Goal: Task Accomplishment & Management: Use online tool/utility

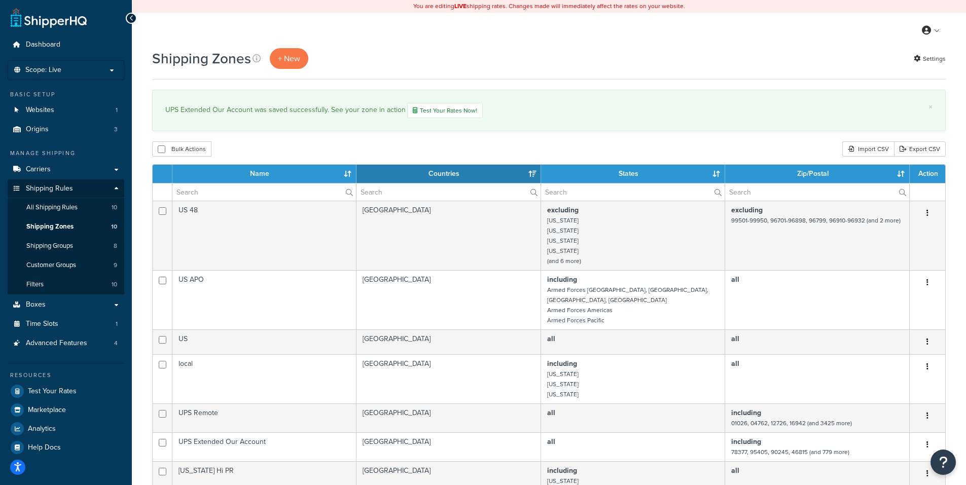
select select "15"
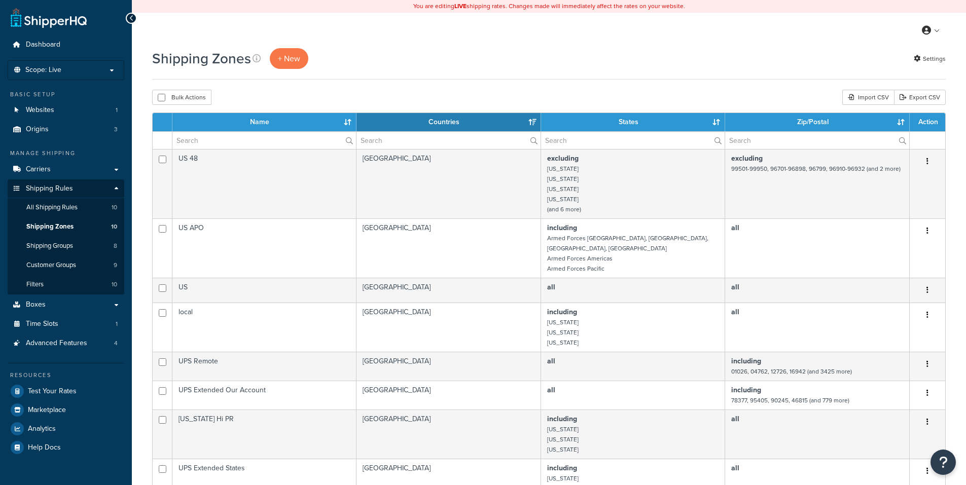
select select "15"
click at [60, 204] on span "All Shipping Rules" at bounding box center [51, 207] width 51 height 9
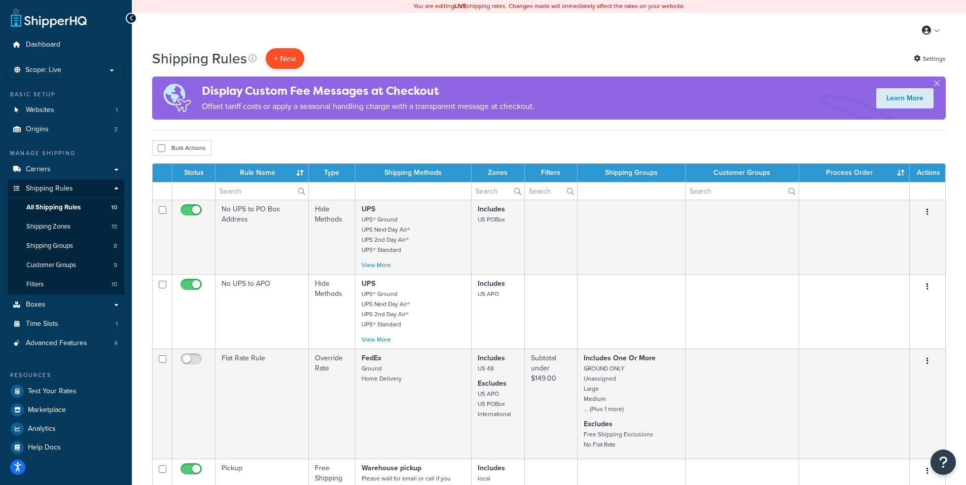
click at [289, 56] on p "+ New" at bounding box center [285, 58] width 39 height 21
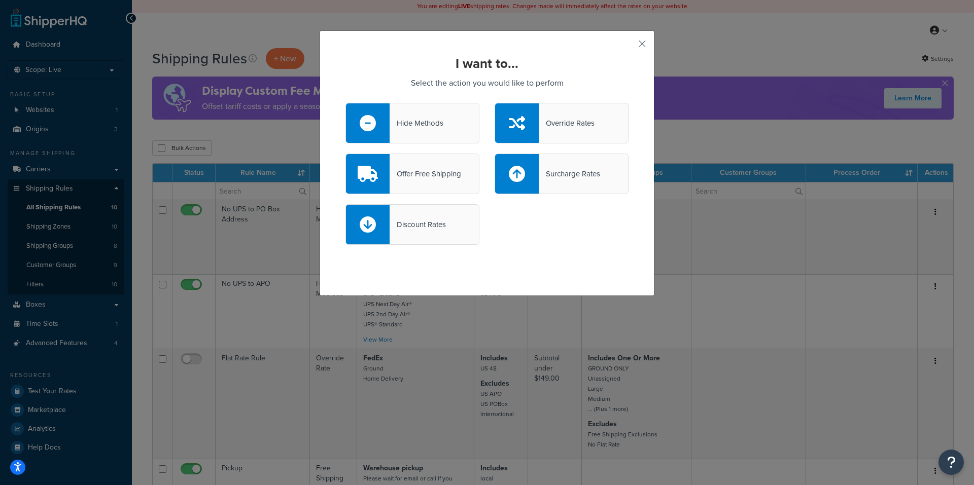
click at [409, 117] on div "Hide Methods" at bounding box center [417, 123] width 54 height 14
click at [0, 0] on input "Hide Methods" at bounding box center [0, 0] width 0 height 0
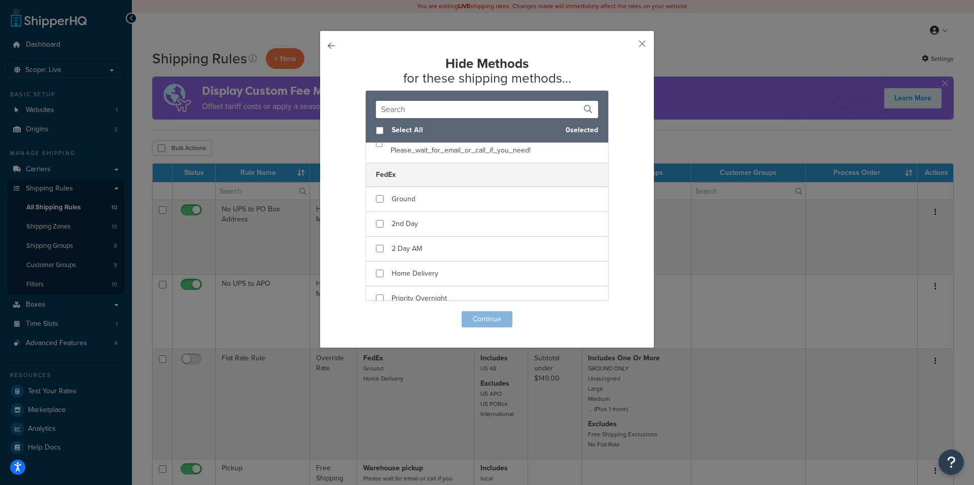
scroll to position [152, 0]
click at [629, 46] on button "button" at bounding box center [627, 47] width 3 height 3
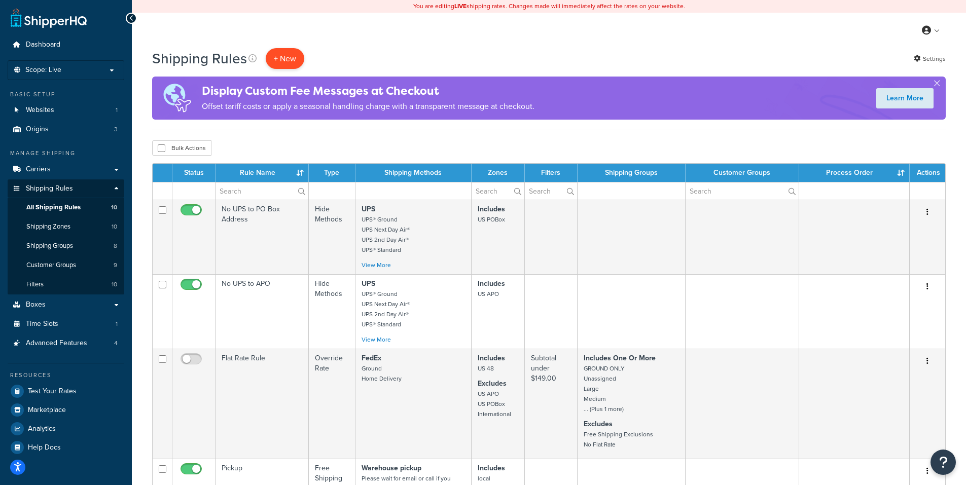
click at [289, 58] on p "+ New" at bounding box center [285, 58] width 39 height 21
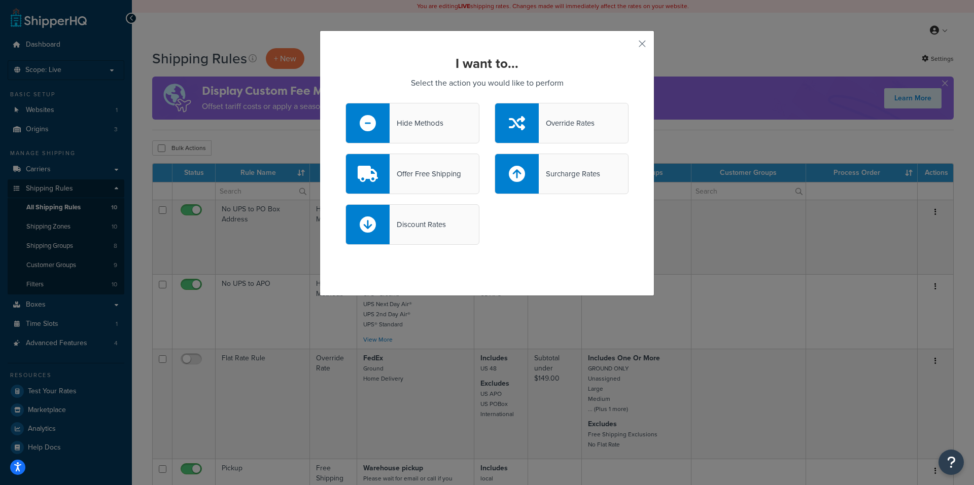
click at [417, 126] on div "Hide Methods" at bounding box center [417, 123] width 54 height 14
click at [0, 0] on input "Hide Methods" at bounding box center [0, 0] width 0 height 0
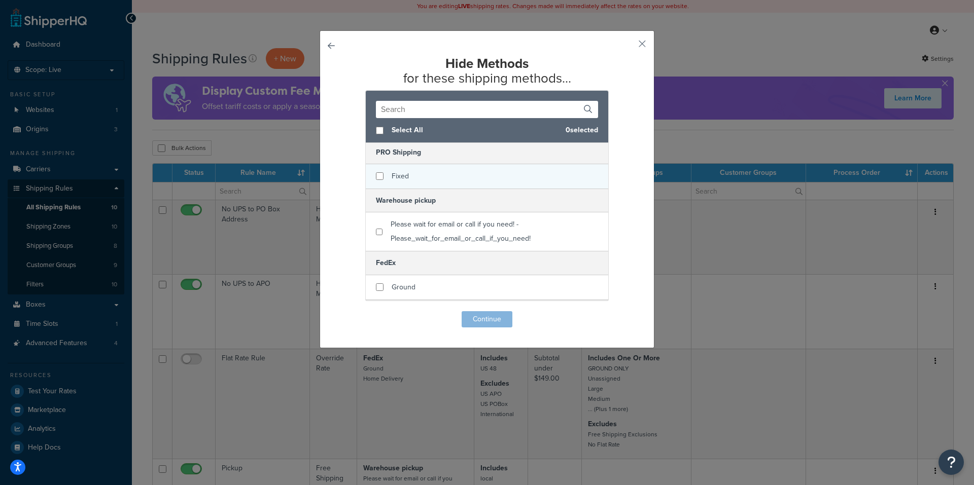
scroll to position [101, 0]
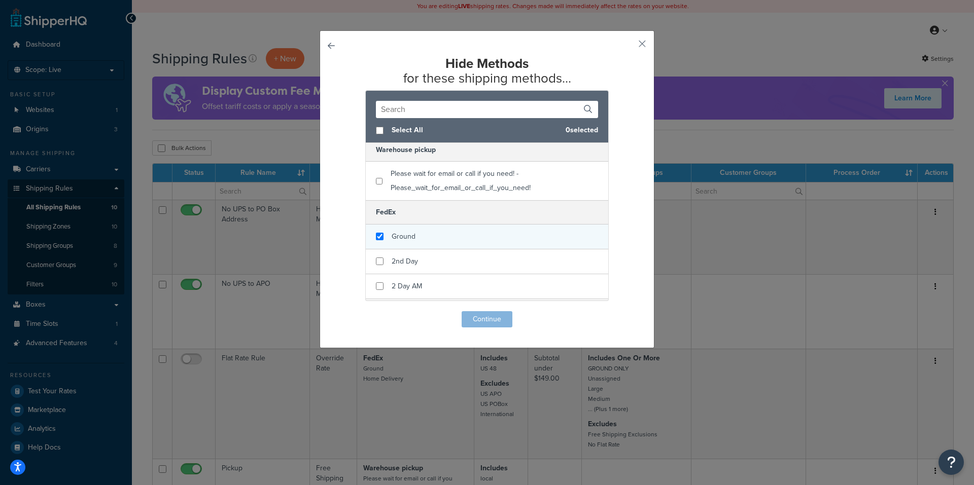
checkbox input "true"
click at [442, 233] on div "Ground" at bounding box center [487, 237] width 242 height 25
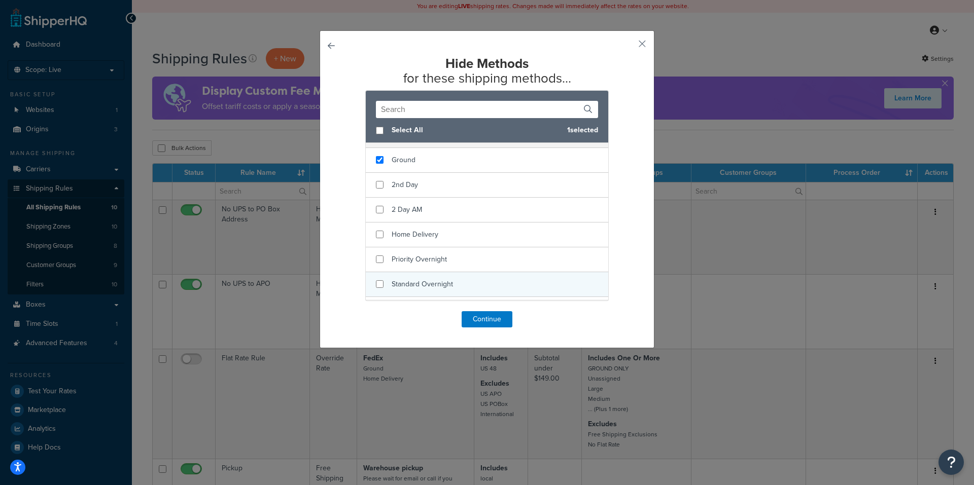
scroll to position [203, 0]
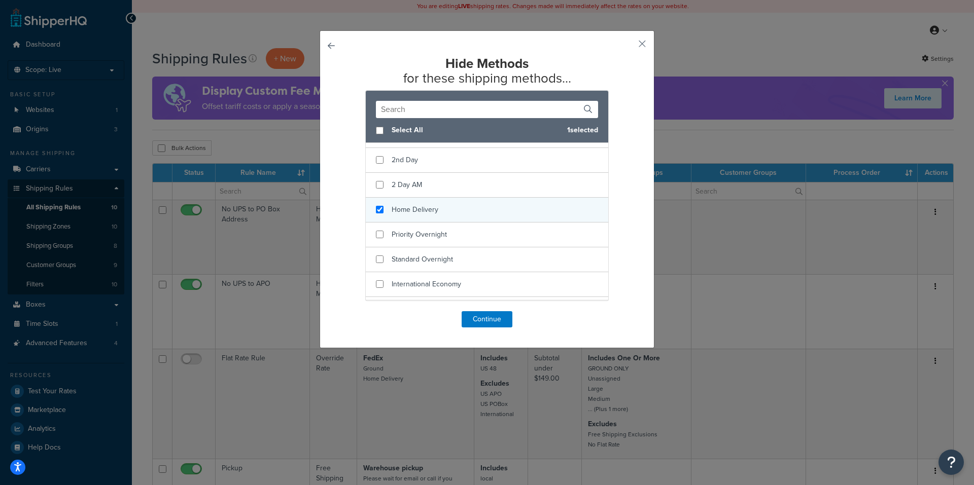
checkbox input "true"
click at [423, 212] on span "Home Delivery" at bounding box center [415, 209] width 47 height 11
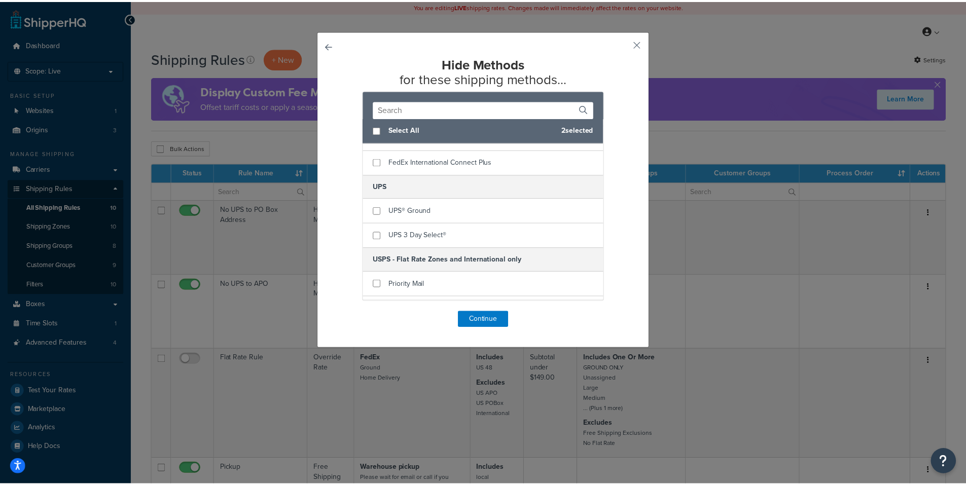
scroll to position [457, 0]
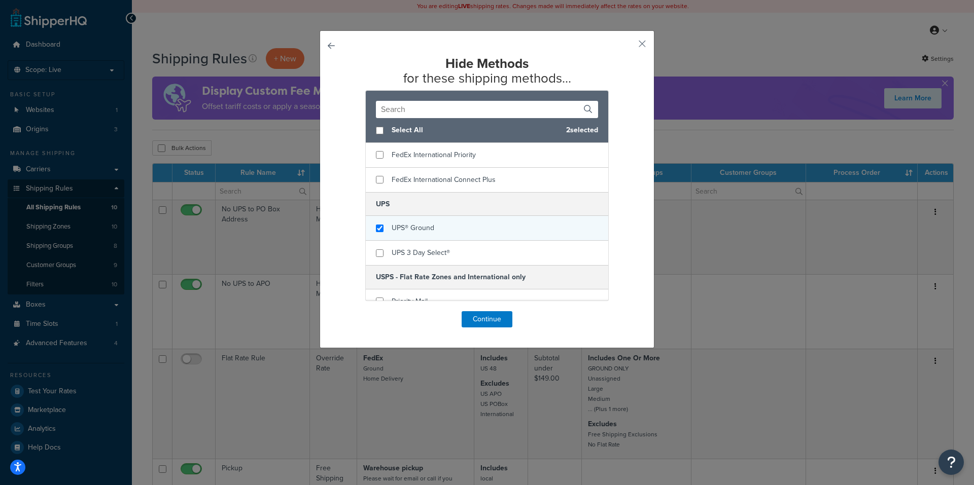
checkbox input "true"
click at [426, 223] on div "UPS® Ground" at bounding box center [413, 228] width 43 height 14
click at [484, 315] on button "Continue" at bounding box center [487, 319] width 51 height 16
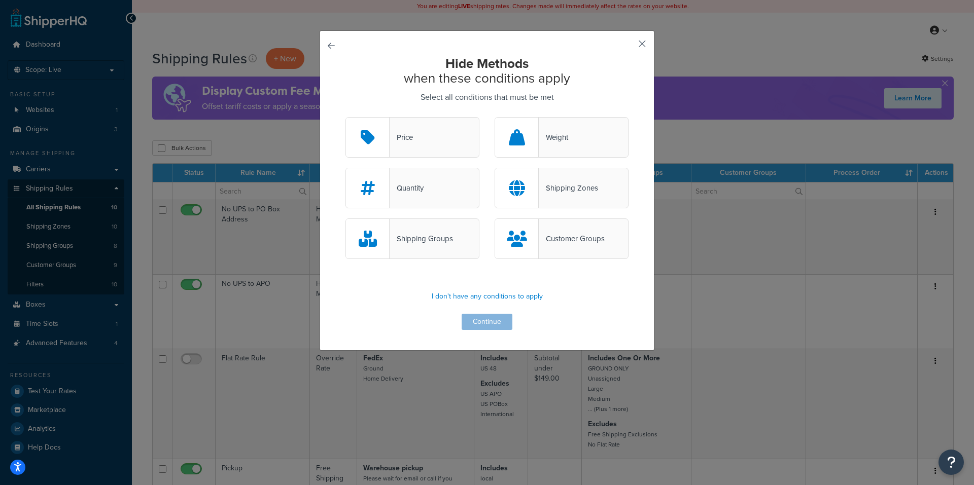
click at [629, 46] on button "button" at bounding box center [627, 47] width 3 height 3
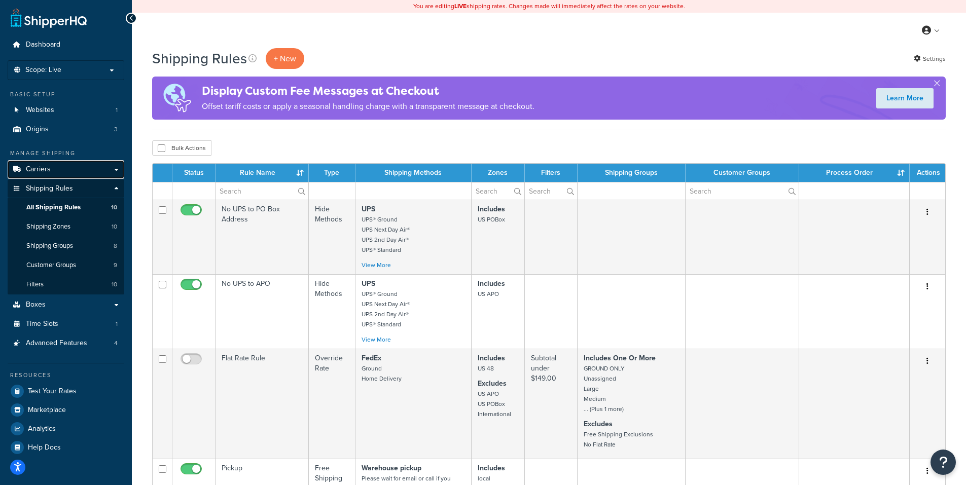
click at [48, 168] on span "Carriers" at bounding box center [38, 169] width 25 height 9
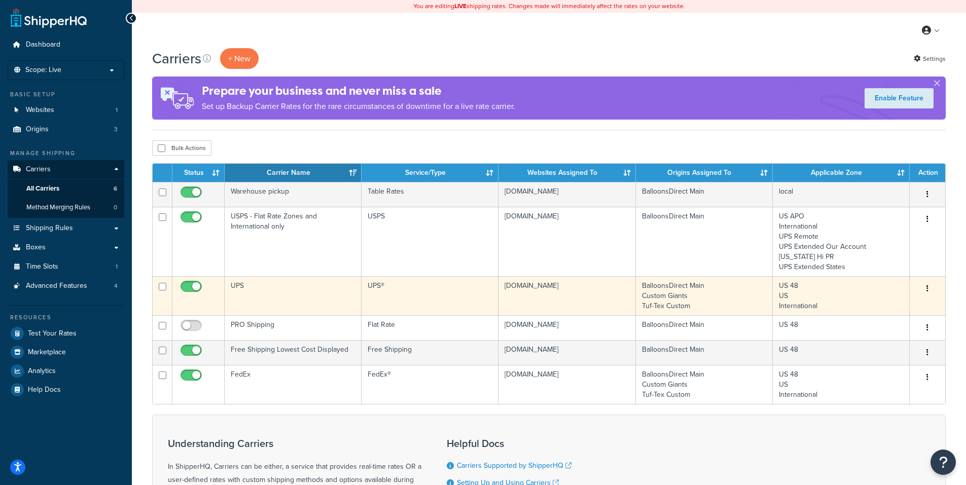
click at [928, 287] on icon "button" at bounding box center [928, 288] width 2 height 7
click at [880, 306] on link "Edit" at bounding box center [887, 309] width 80 height 21
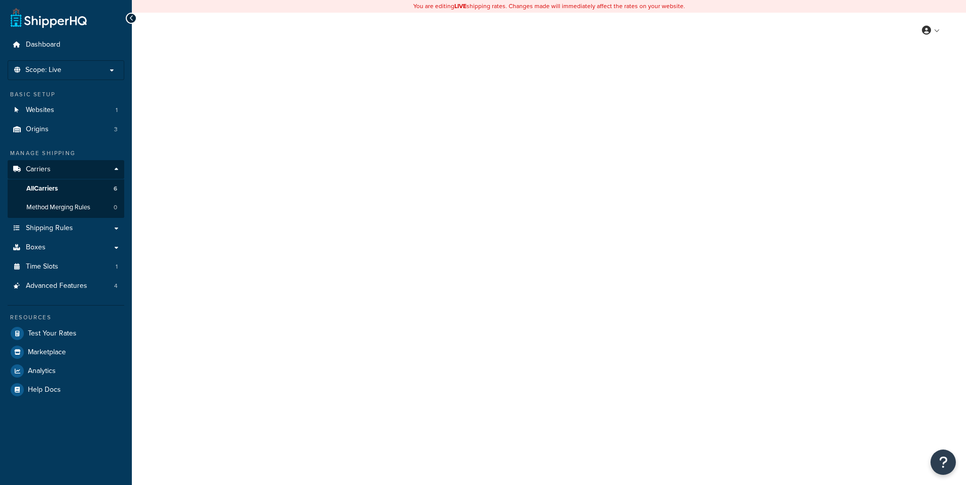
select select "ups"
select select "us"
select select "02"
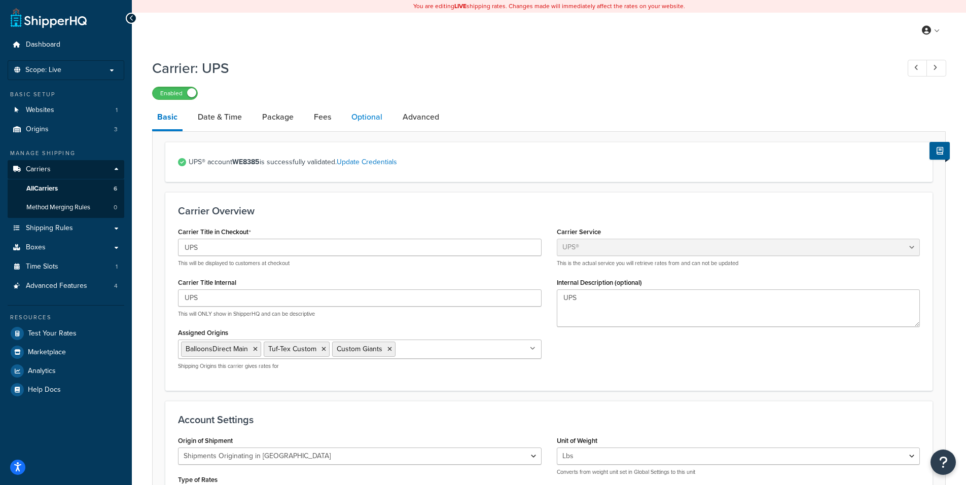
click at [361, 115] on link "Optional" at bounding box center [366, 117] width 41 height 24
select select "residential"
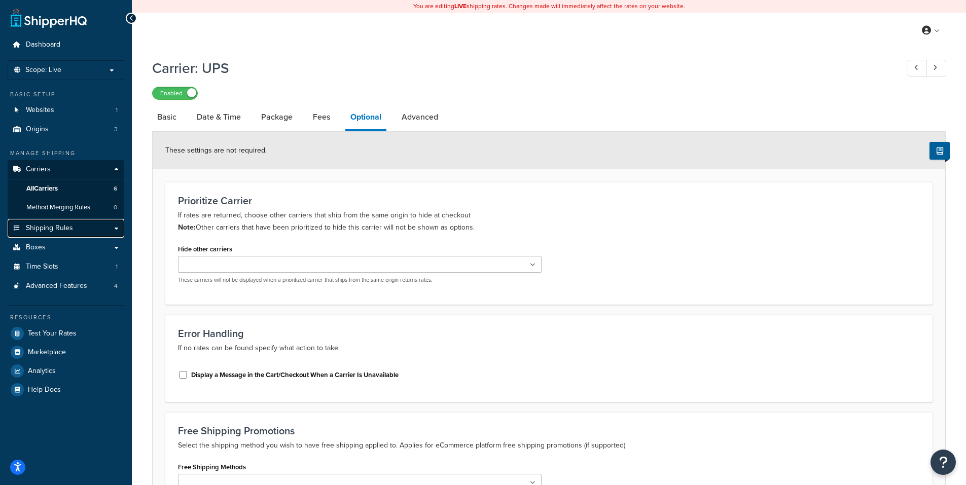
click at [46, 225] on span "Shipping Rules" at bounding box center [49, 228] width 47 height 9
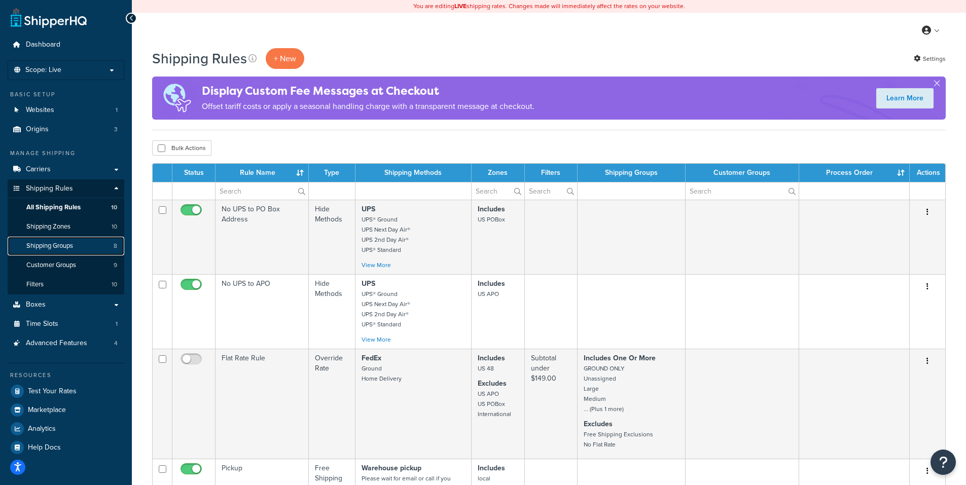
click at [60, 242] on span "Shipping Groups" at bounding box center [49, 246] width 47 height 9
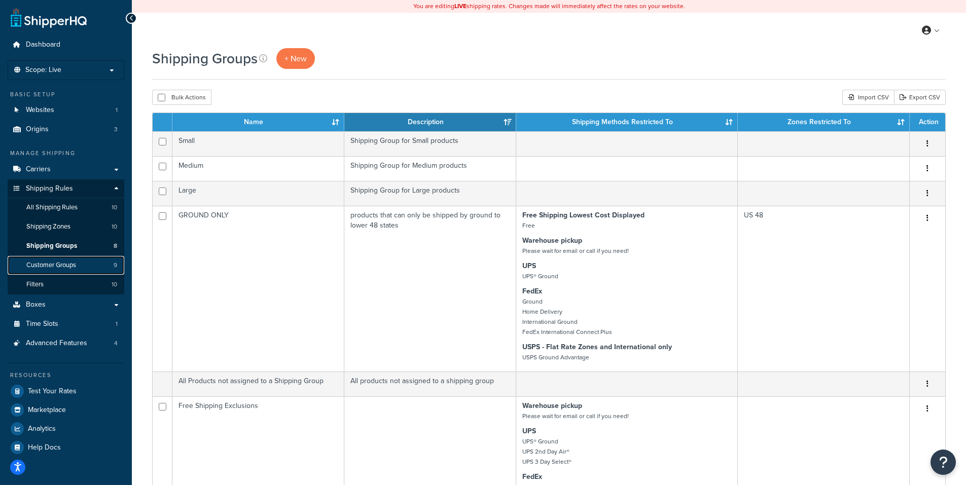
click at [63, 264] on span "Customer Groups" at bounding box center [51, 265] width 50 height 9
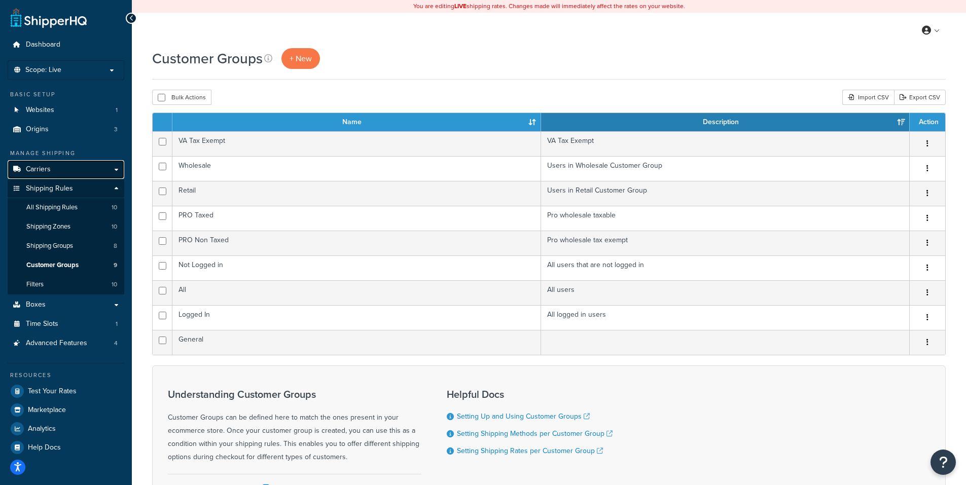
click at [49, 169] on span "Carriers" at bounding box center [38, 169] width 25 height 9
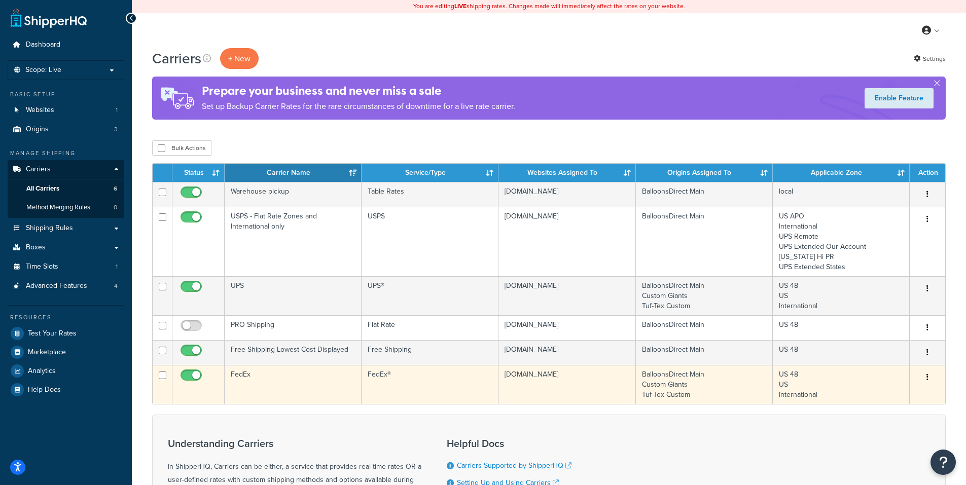
click at [927, 378] on icon "button" at bounding box center [928, 377] width 2 height 7
click at [871, 395] on link "Edit" at bounding box center [887, 398] width 80 height 21
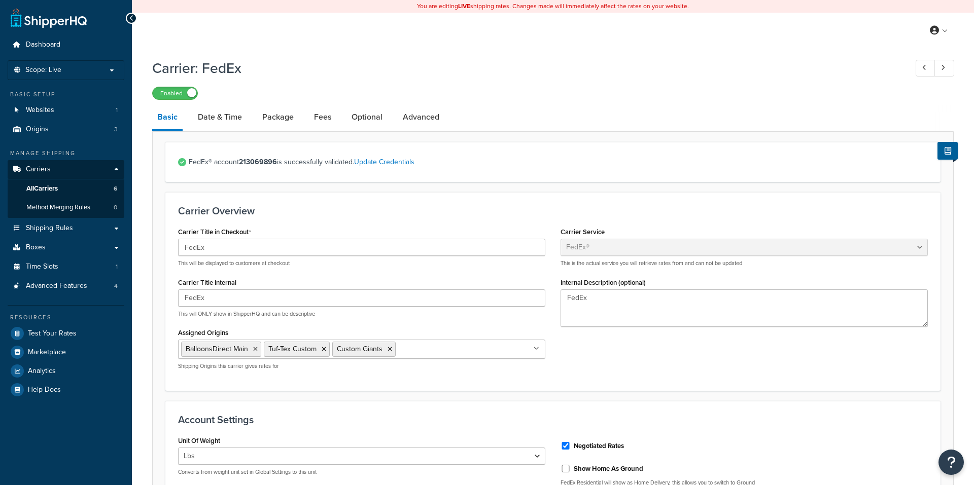
select select "fedEx"
select select "REGULAR_PICKUP"
select select "YOUR_PACKAGING"
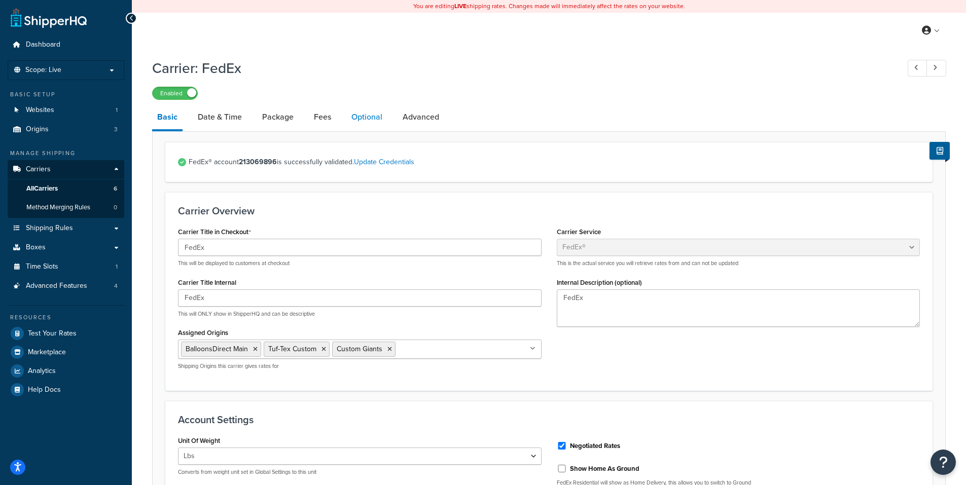
click at [359, 116] on link "Optional" at bounding box center [366, 117] width 41 height 24
select select "residential"
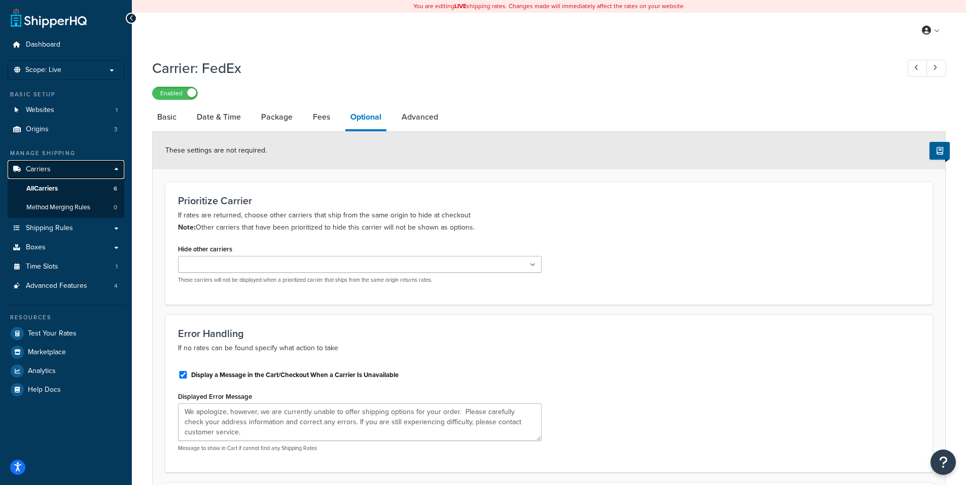
click at [42, 169] on span "Carriers" at bounding box center [38, 169] width 25 height 9
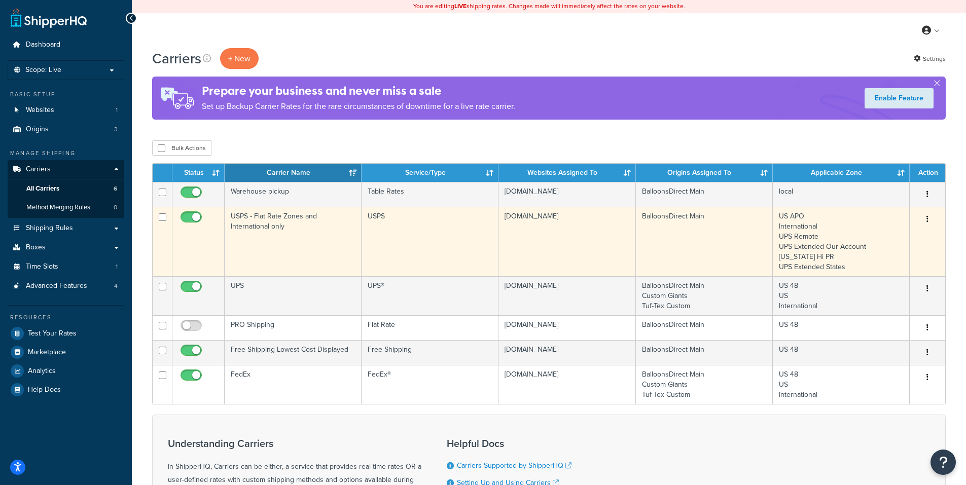
click at [927, 218] on icon "button" at bounding box center [928, 219] width 2 height 7
click at [868, 238] on link "Edit" at bounding box center [887, 240] width 80 height 21
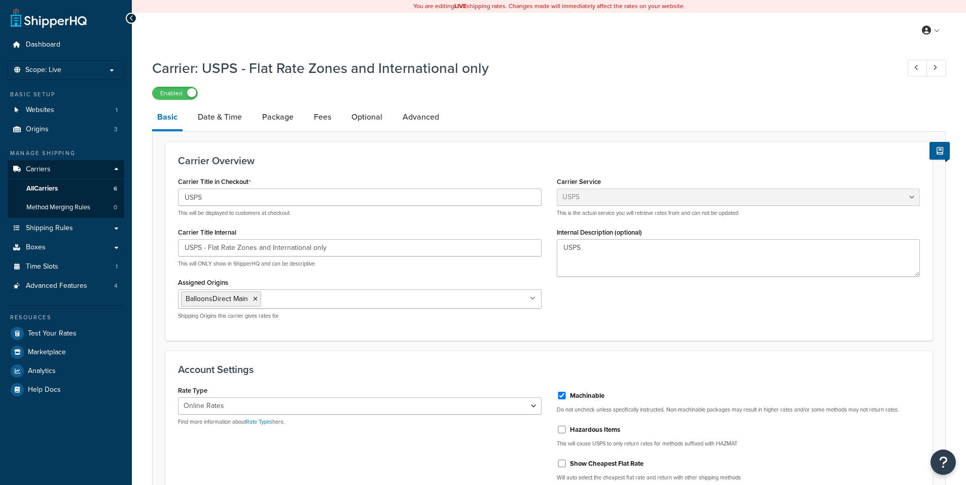
select select "usps"
select select "ONLINE"
click at [365, 115] on link "Optional" at bounding box center [366, 117] width 41 height 24
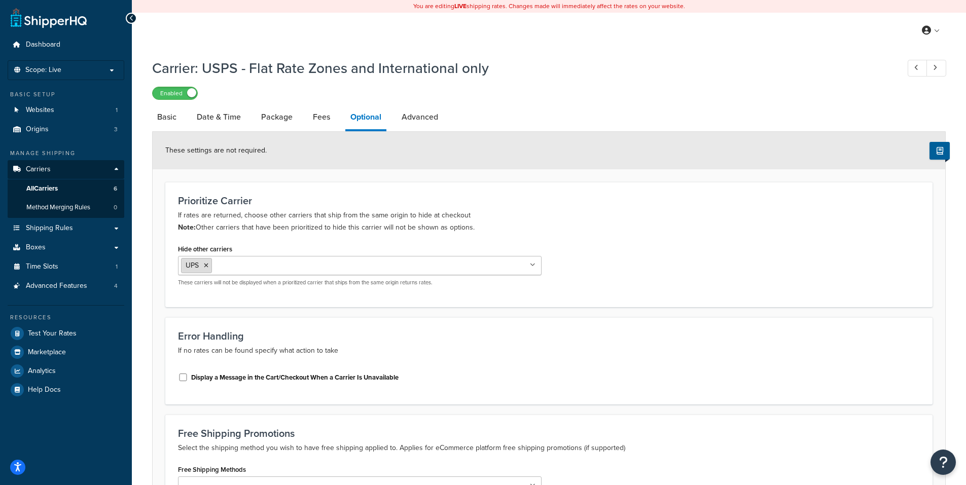
click at [207, 265] on icon at bounding box center [206, 266] width 5 height 6
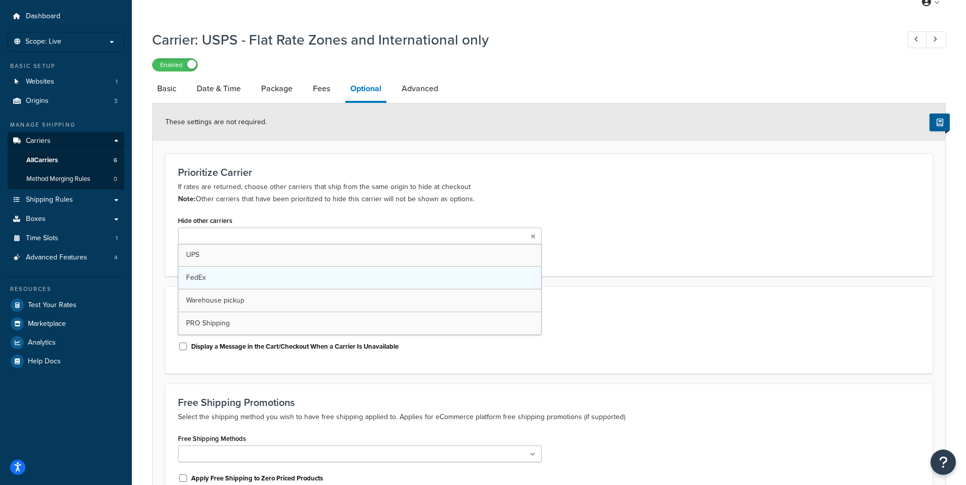
scroll to position [101, 0]
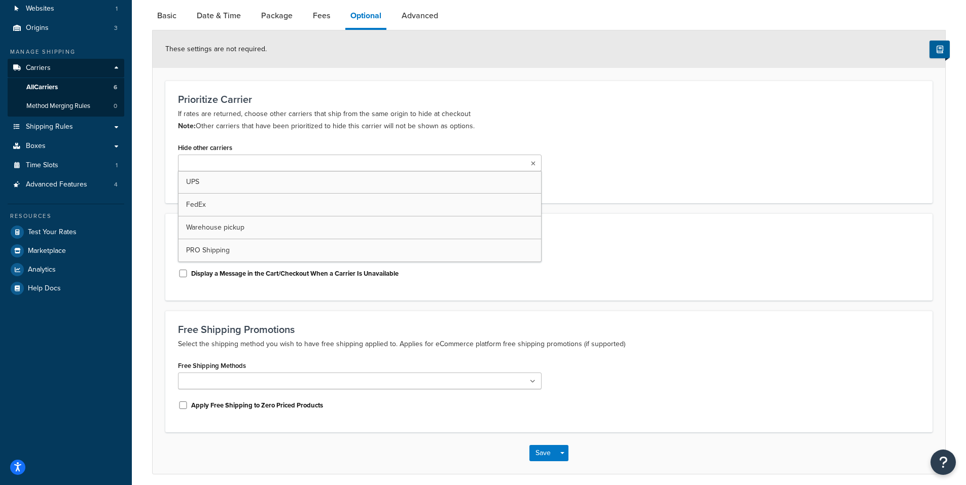
click at [751, 123] on p "If rates are returned, choose other carriers that ship from the same origin to …" at bounding box center [549, 120] width 742 height 24
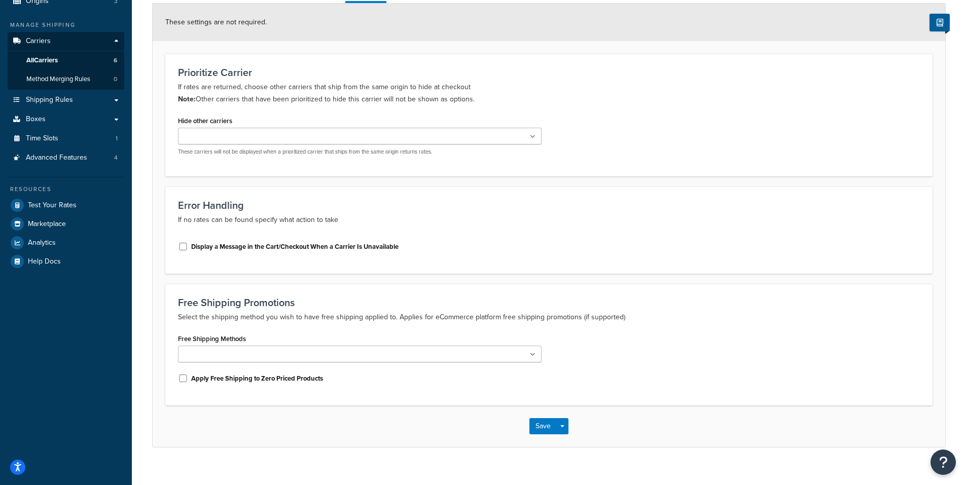
scroll to position [143, 0]
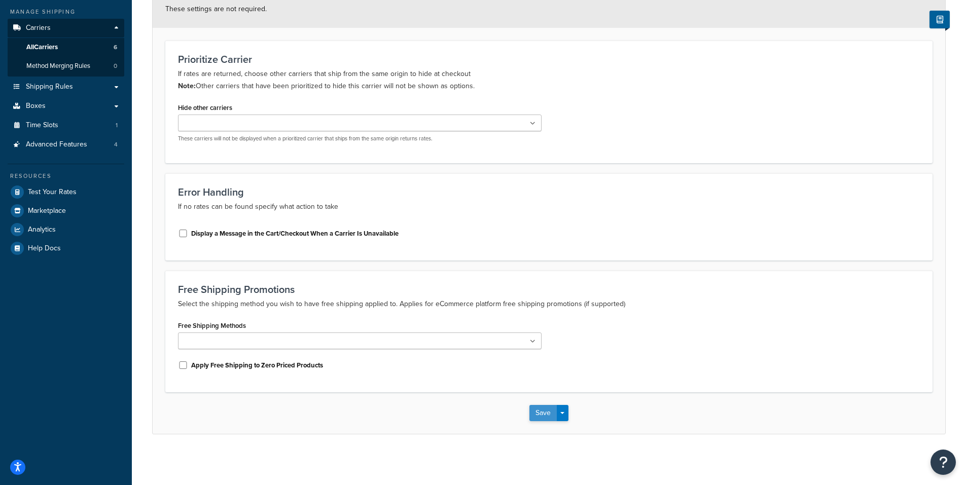
click at [541, 411] on button "Save" at bounding box center [543, 413] width 27 height 16
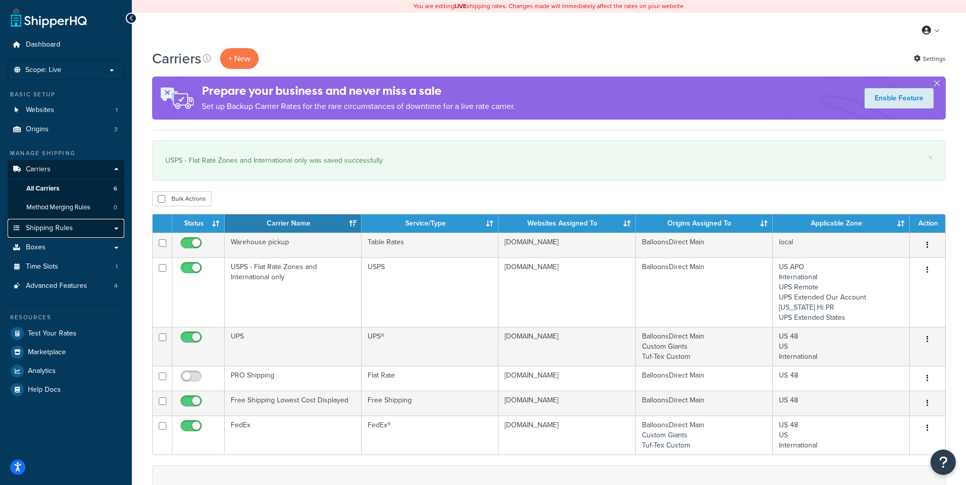
click at [60, 223] on link "Shipping Rules" at bounding box center [66, 228] width 117 height 19
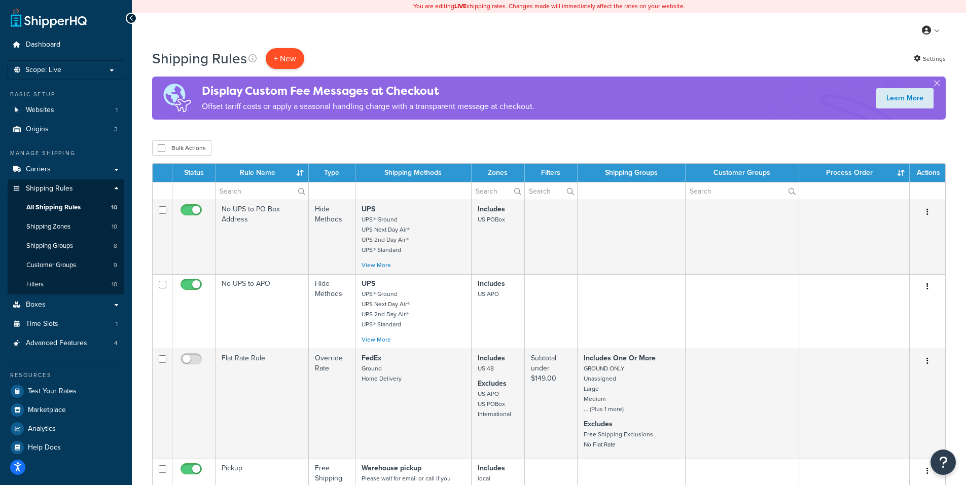
click at [286, 53] on p "+ New" at bounding box center [285, 58] width 39 height 21
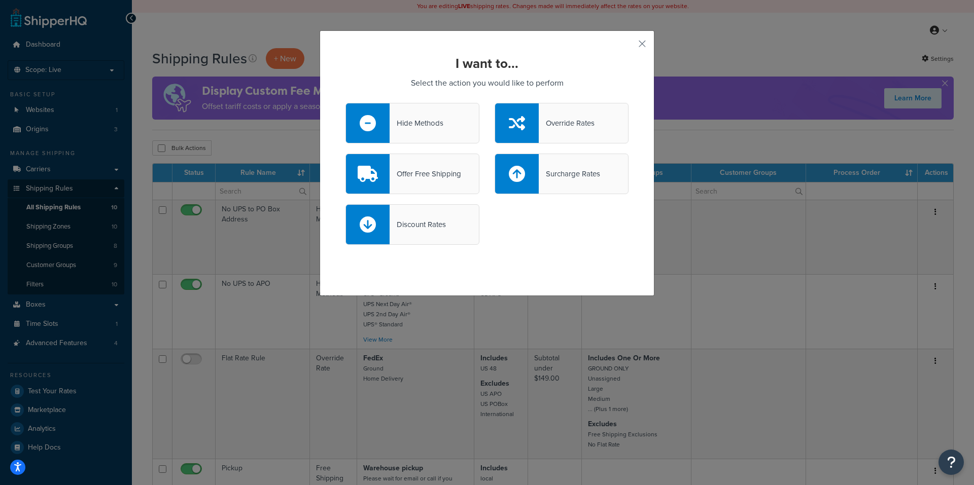
click at [410, 127] on div "Hide Methods" at bounding box center [417, 123] width 54 height 14
click at [0, 0] on input "Hide Methods" at bounding box center [0, 0] width 0 height 0
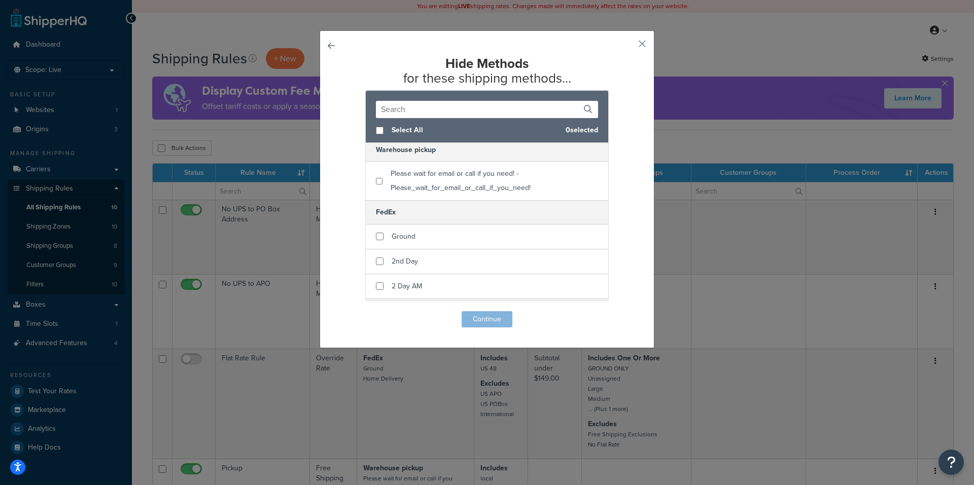
scroll to position [152, 0]
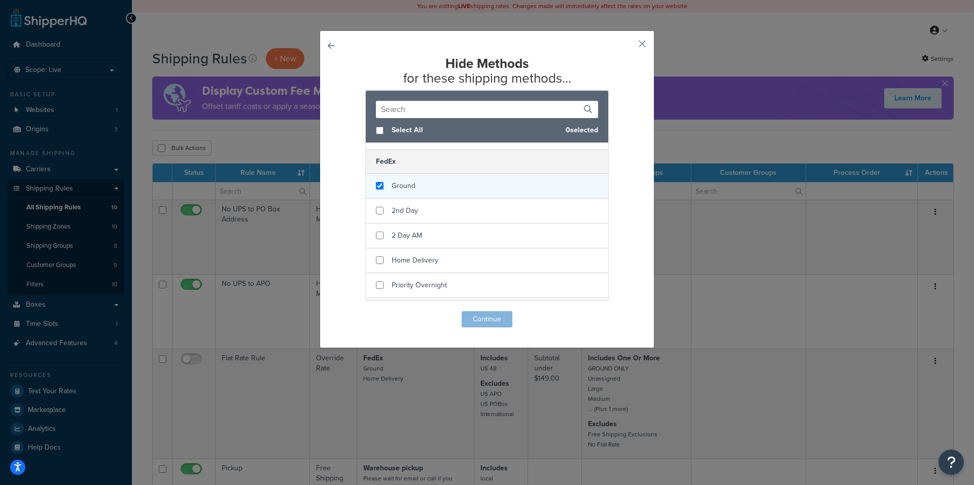
checkbox input "true"
click at [430, 189] on div "Ground" at bounding box center [487, 186] width 242 height 25
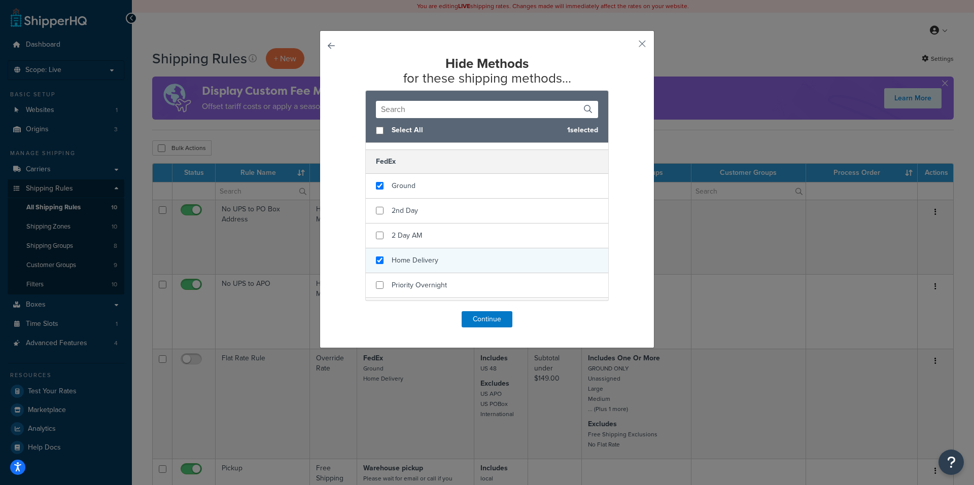
checkbox input "true"
click at [425, 255] on div "Home Delivery" at bounding box center [415, 261] width 47 height 14
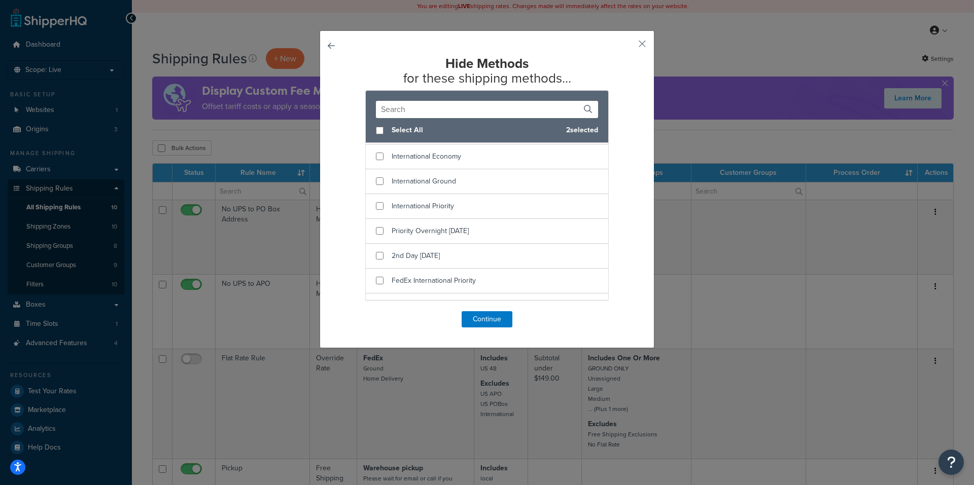
scroll to position [406, 0]
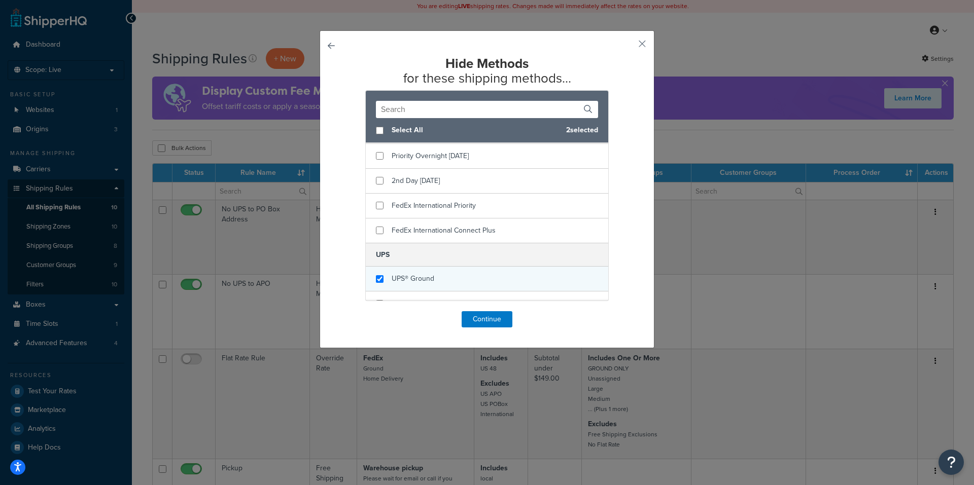
checkbox input "true"
click at [421, 277] on span "UPS® Ground" at bounding box center [413, 278] width 43 height 11
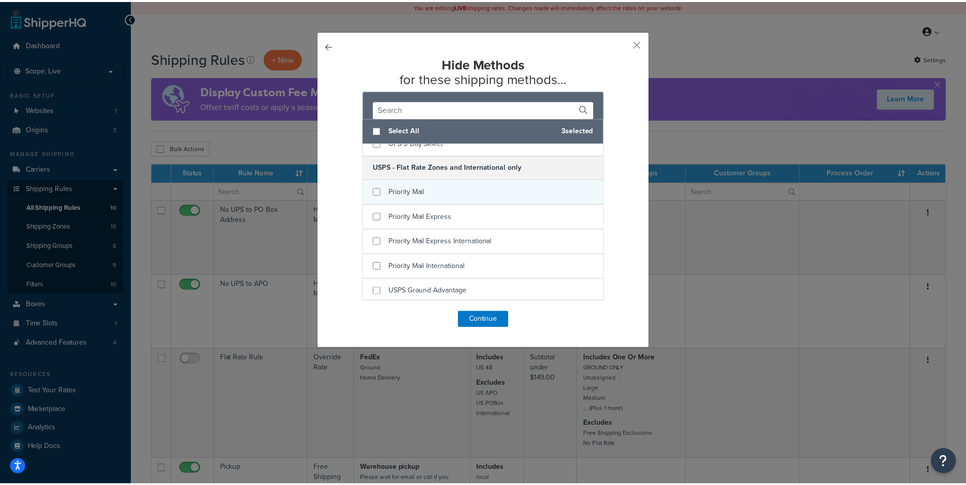
scroll to position [569, 0]
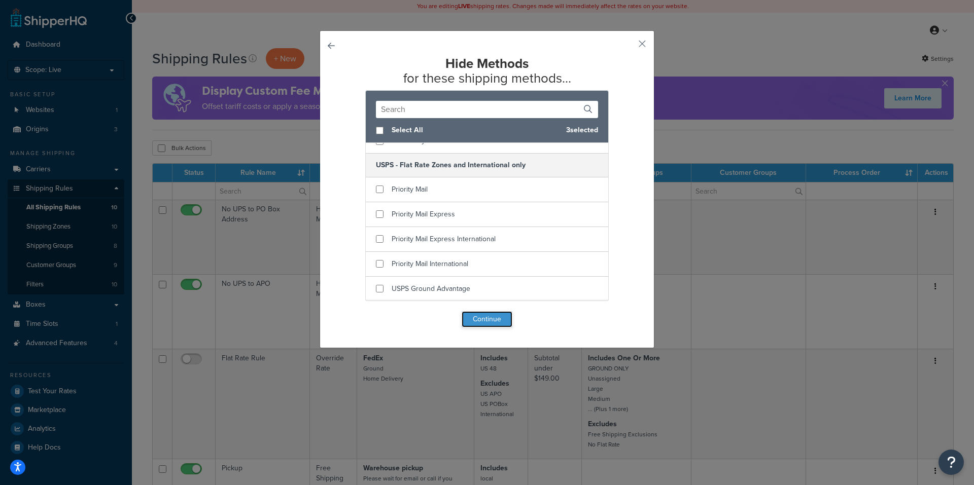
click at [480, 317] on button "Continue" at bounding box center [487, 319] width 51 height 16
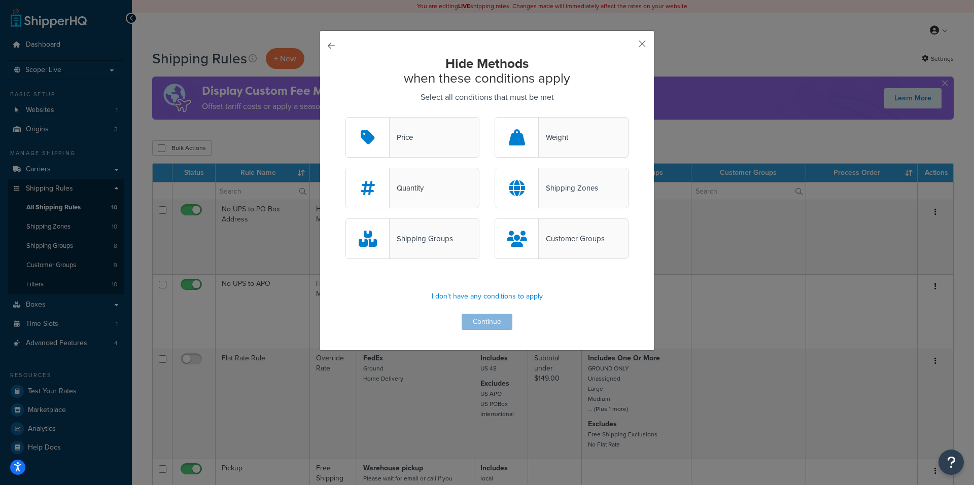
click at [559, 189] on div "Shipping Zones" at bounding box center [568, 188] width 59 height 14
click at [0, 0] on input "Shipping Zones" at bounding box center [0, 0] width 0 height 0
click at [423, 134] on div "Price" at bounding box center [412, 137] width 134 height 41
click at [0, 0] on input "Price" at bounding box center [0, 0] width 0 height 0
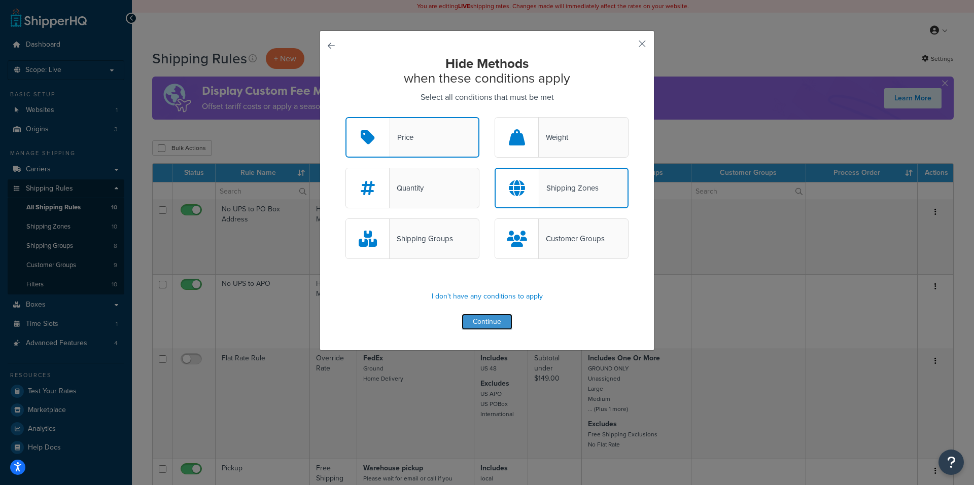
click at [482, 320] on button "Continue" at bounding box center [487, 322] width 51 height 16
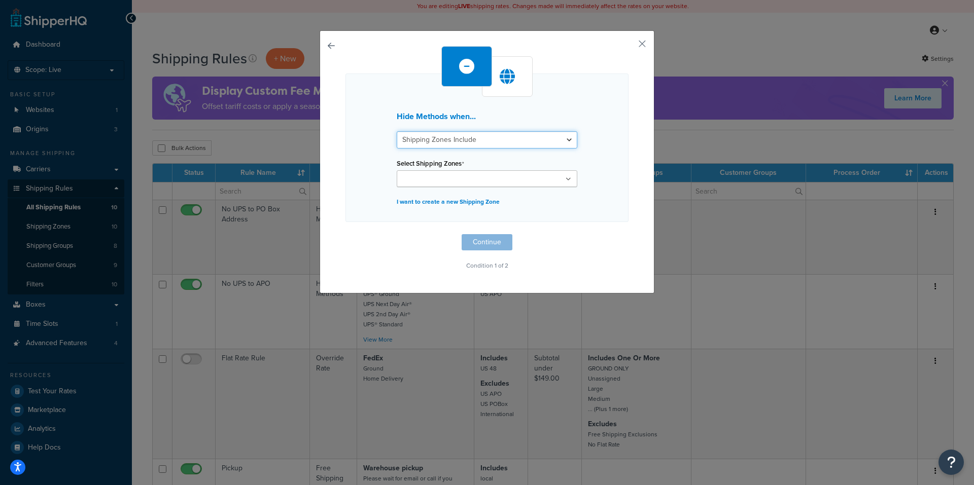
click at [517, 138] on select "Shipping Zones Include Shipping Zones Do Not Include" at bounding box center [487, 139] width 181 height 17
click at [526, 114] on h3 "Hide Methods when..." at bounding box center [487, 116] width 181 height 9
click at [476, 184] on ul at bounding box center [487, 178] width 181 height 17
click at [477, 183] on ul at bounding box center [487, 178] width 181 height 17
click at [498, 138] on select "Shipping Zones Include Shipping Zones Do Not Include" at bounding box center [487, 139] width 181 height 17
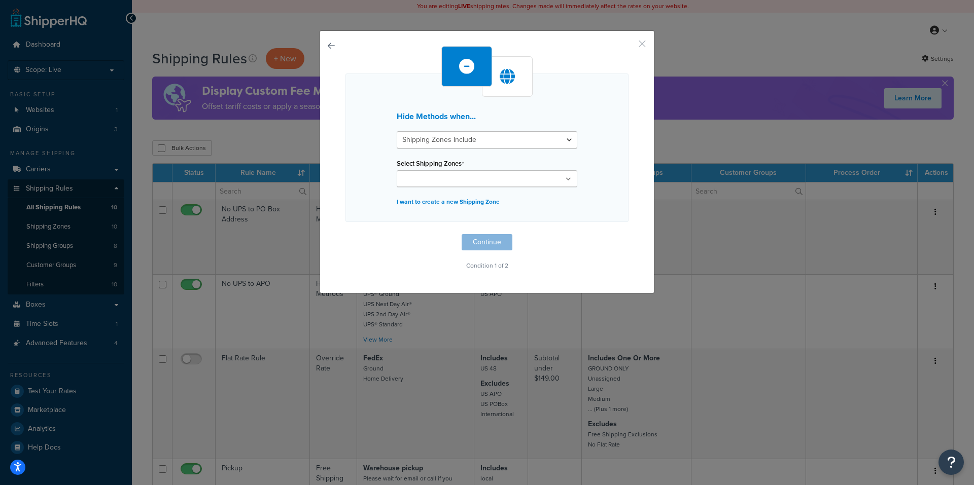
click at [629, 46] on button "button" at bounding box center [627, 47] width 3 height 3
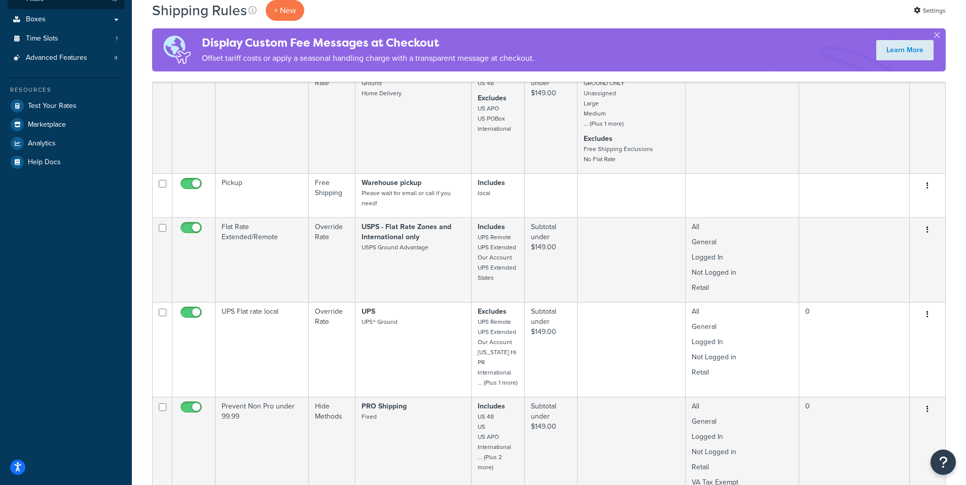
scroll to position [152, 0]
